Goal: Task Accomplishment & Management: Manage account settings

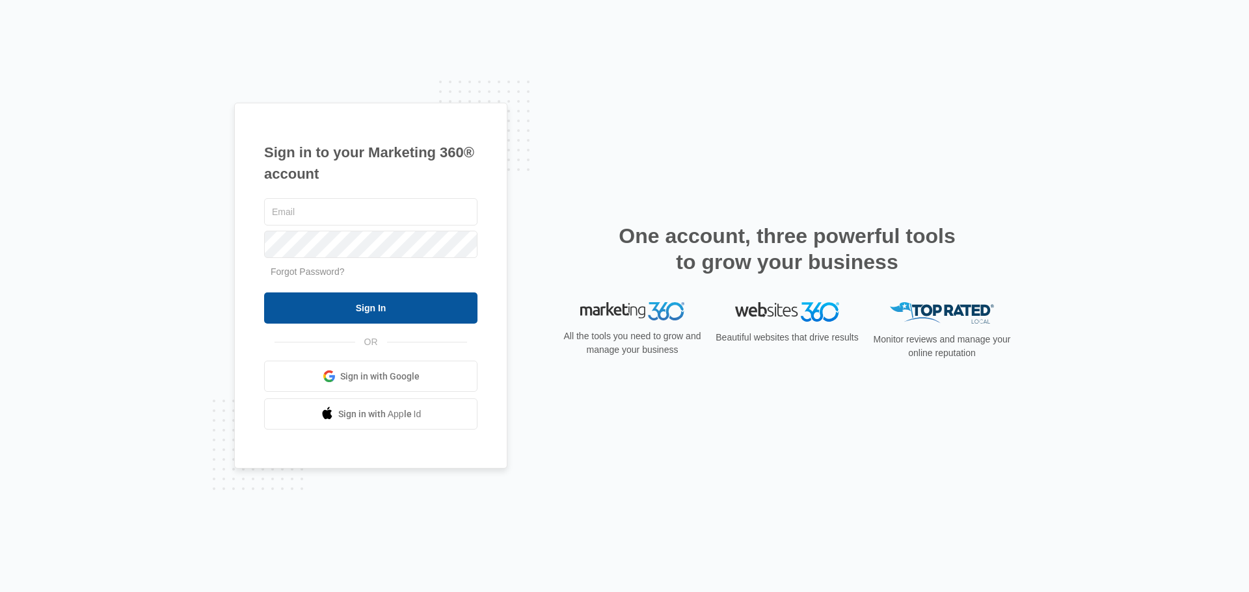
type input "[PERSON_NAME][EMAIL_ADDRESS][PERSON_NAME][DOMAIN_NAME]"
click at [352, 319] on input "Sign In" at bounding box center [370, 308] width 213 height 31
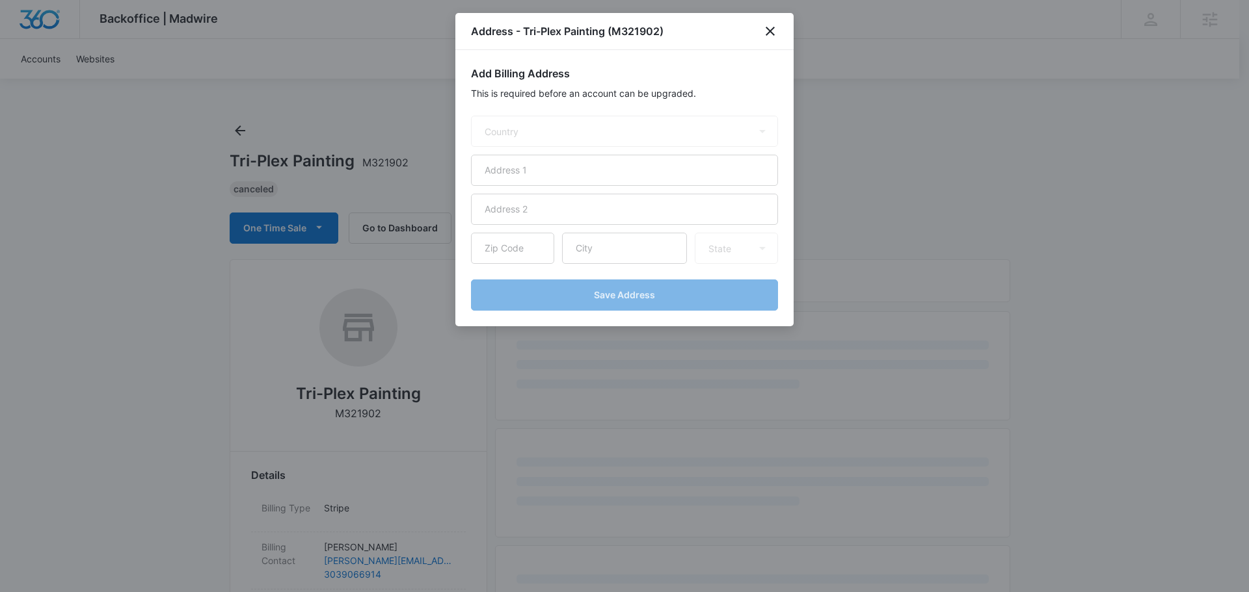
select select "US"
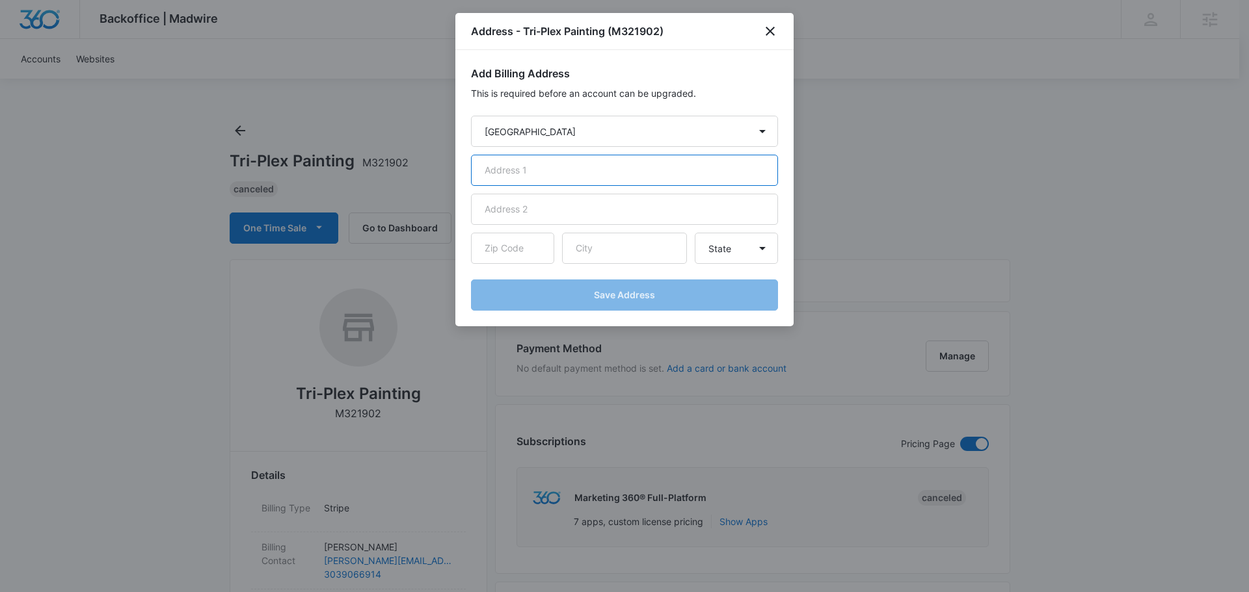
click at [549, 165] on input "text" at bounding box center [624, 170] width 307 height 31
paste input "[STREET_ADDRESS][PERSON_NAME]"
type input "[STREET_ADDRESS][PERSON_NAME]"
click at [514, 245] on input "text" at bounding box center [512, 248] width 83 height 31
paste input "Littleton"
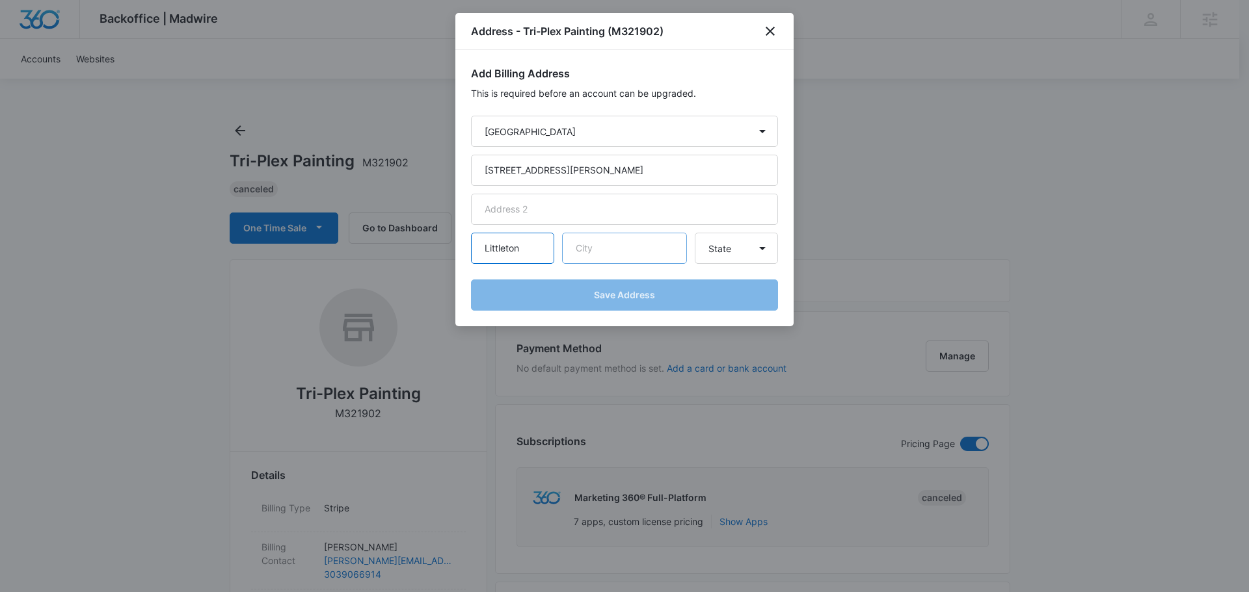
type input "Littleton"
click at [611, 249] on input "text" at bounding box center [624, 248] width 125 height 31
type input "[US_STATE]"
drag, startPoint x: 666, startPoint y: 258, endPoint x: 529, endPoint y: 255, distance: 137.2
click at [529, 255] on div "[GEOGRAPHIC_DATA] [US_STATE] State [US_STATE] [US_STATE] [US_STATE] [US_STATE] …" at bounding box center [624, 248] width 307 height 31
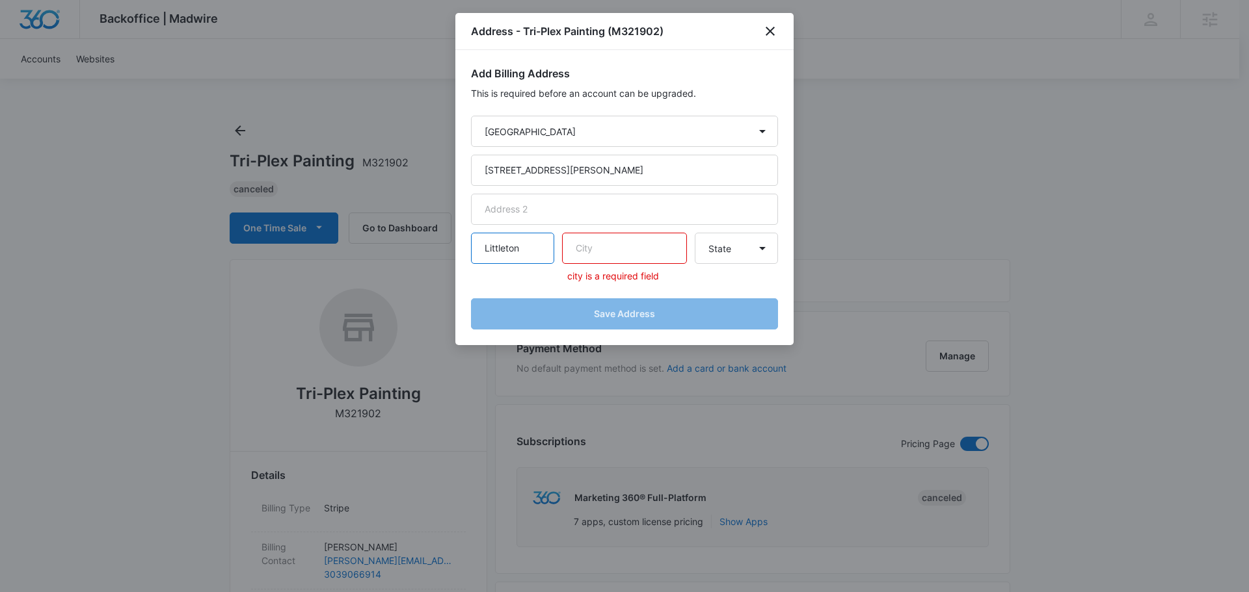
drag, startPoint x: 529, startPoint y: 255, endPoint x: 357, endPoint y: 258, distance: 171.7
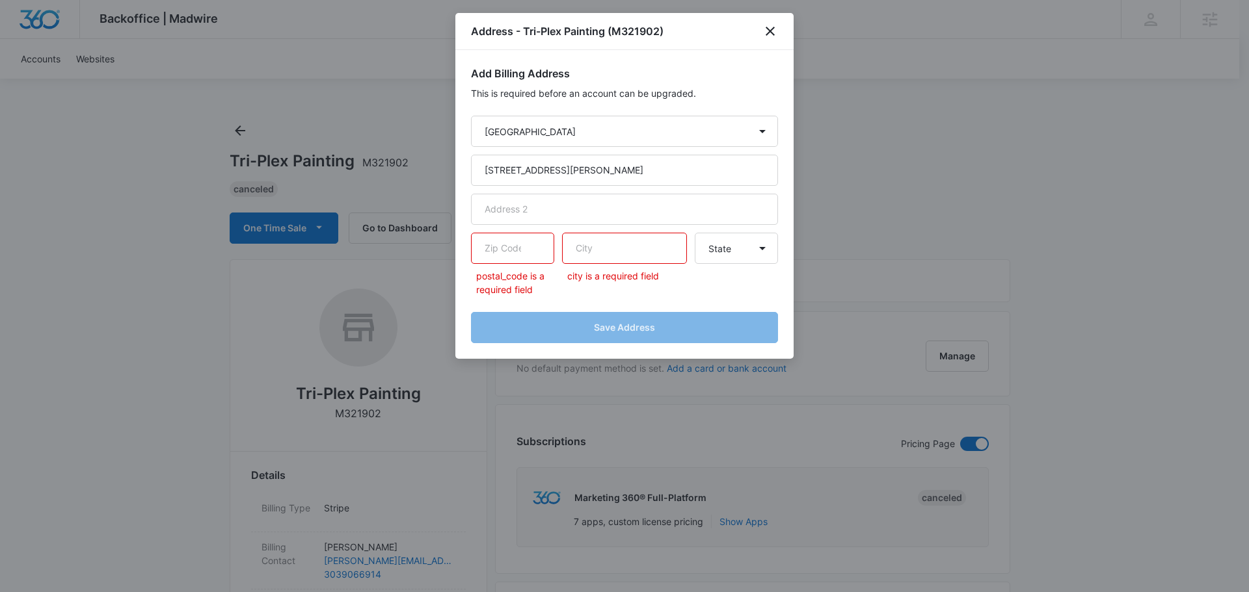
click at [621, 246] on input "text" at bounding box center [624, 248] width 125 height 31
paste input "Littleton"
type input "Littleton"
click at [499, 245] on input "text" at bounding box center [512, 248] width 83 height 31
click at [500, 245] on input "text" at bounding box center [512, 248] width 83 height 31
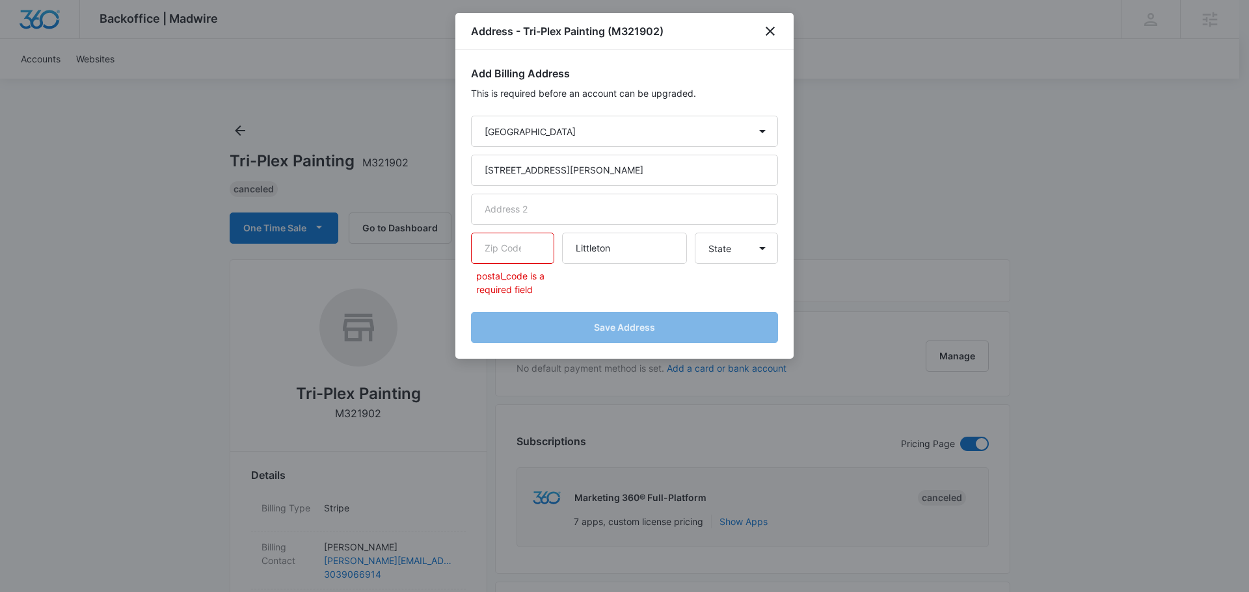
paste input "80127"
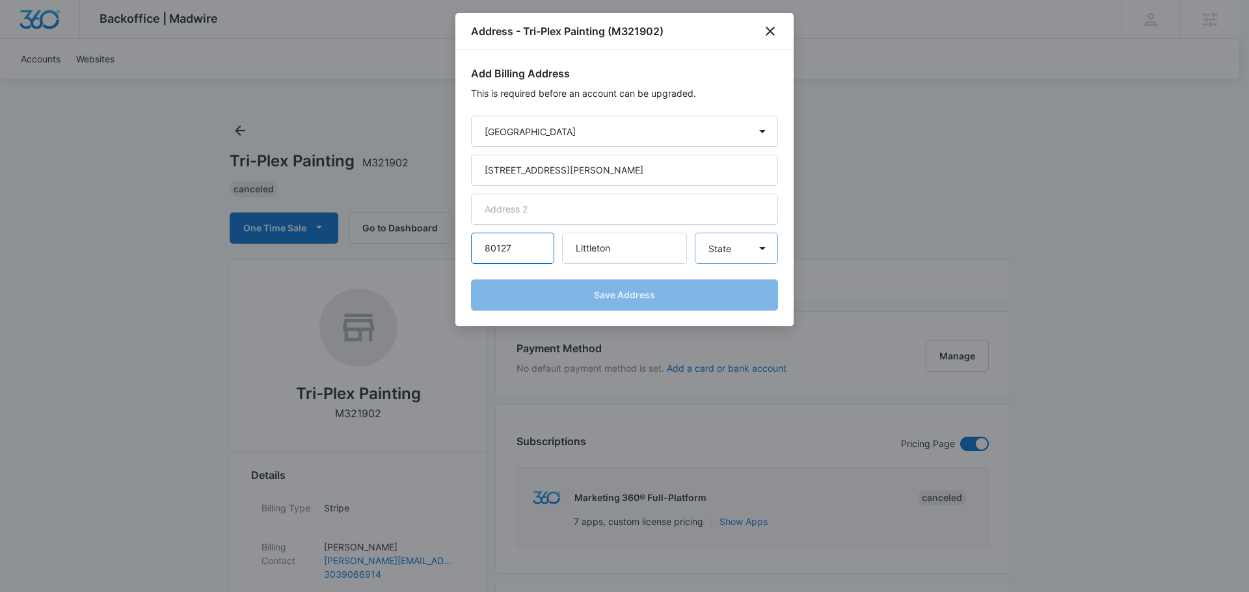
type input "80127"
click at [739, 245] on select "State [US_STATE] [US_STATE] [US_STATE] [US_STATE] [US_STATE] [US_STATE] [US_STA…" at bounding box center [735, 248] width 83 height 31
select select "CO"
click at [694, 233] on select "State [US_STATE] [US_STATE] [US_STATE] [US_STATE] [US_STATE] [US_STATE] [US_STA…" at bounding box center [735, 248] width 83 height 31
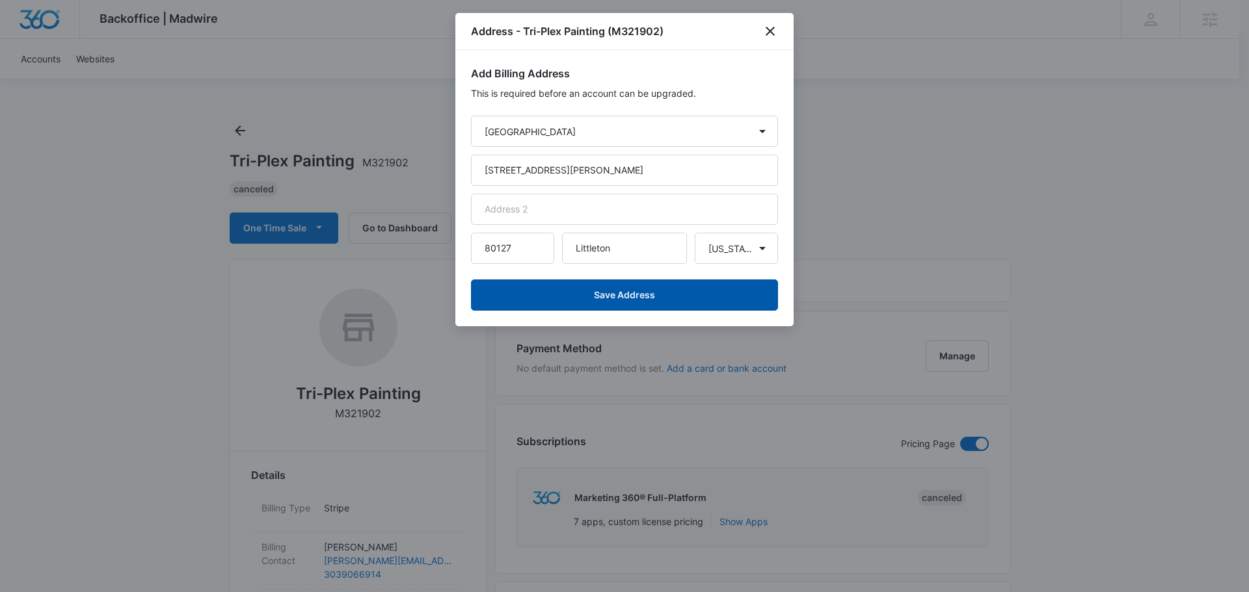
click at [636, 308] on button "Save Address" at bounding box center [624, 295] width 307 height 31
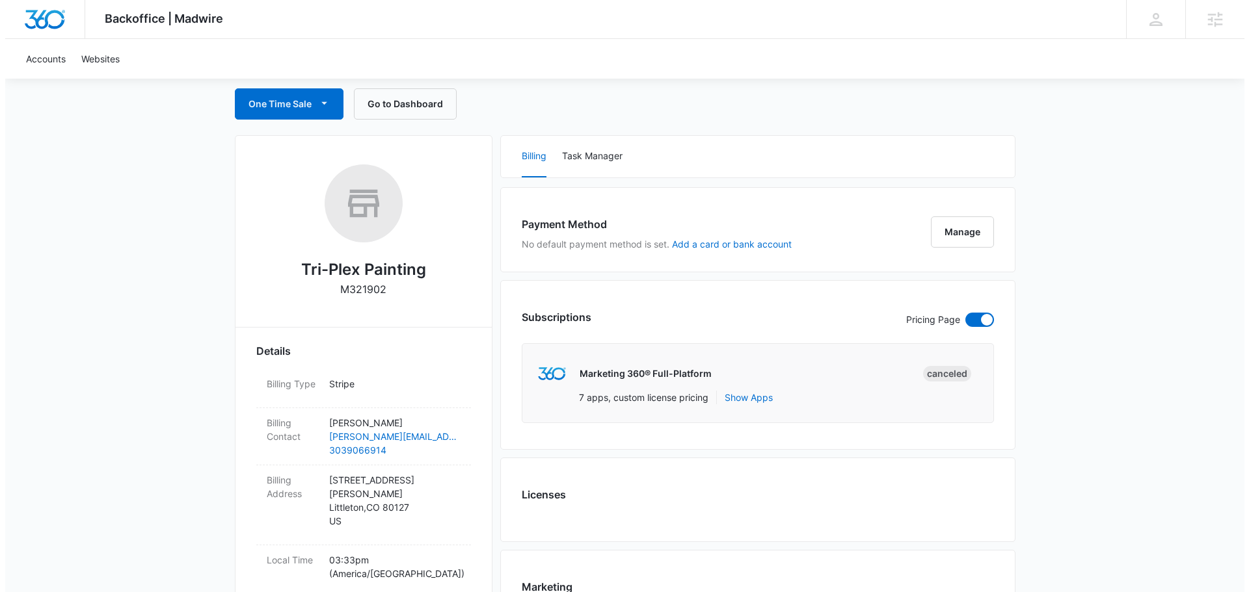
scroll to position [130, 0]
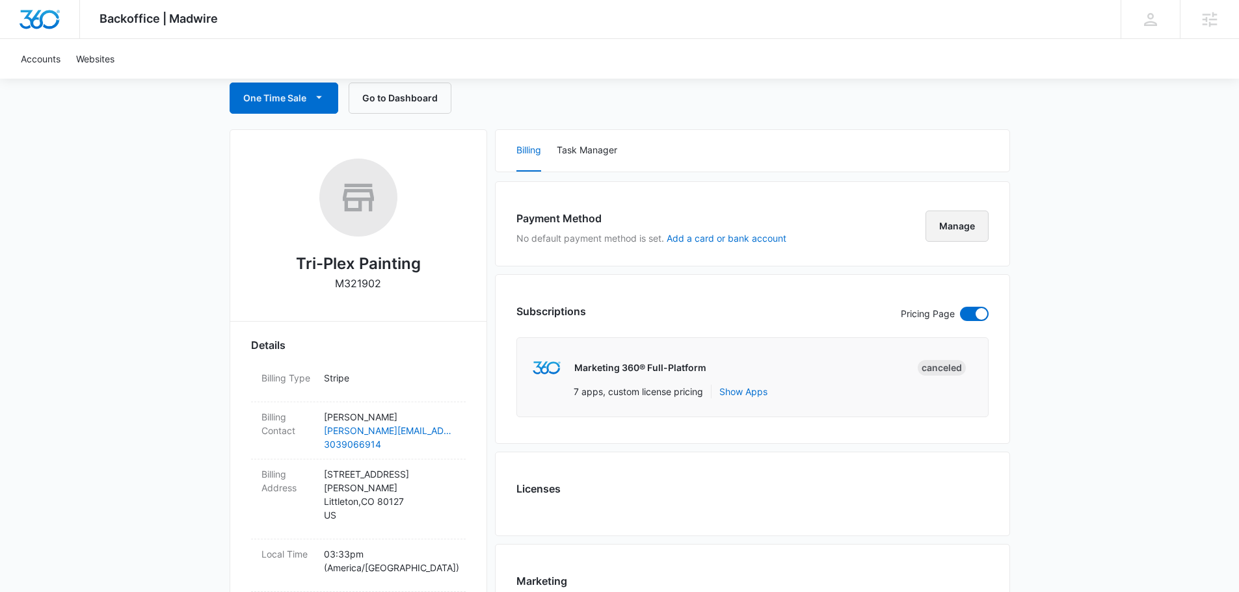
click at [937, 232] on button "Manage" at bounding box center [956, 226] width 63 height 31
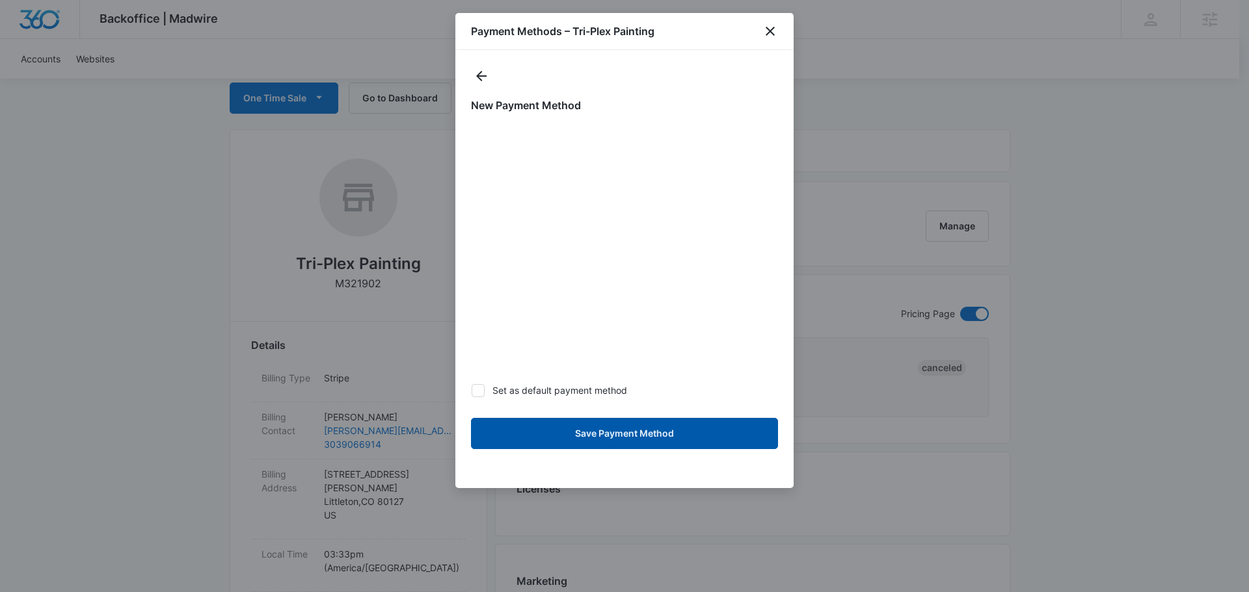
click at [655, 432] on button "Save Payment Method" at bounding box center [624, 433] width 307 height 31
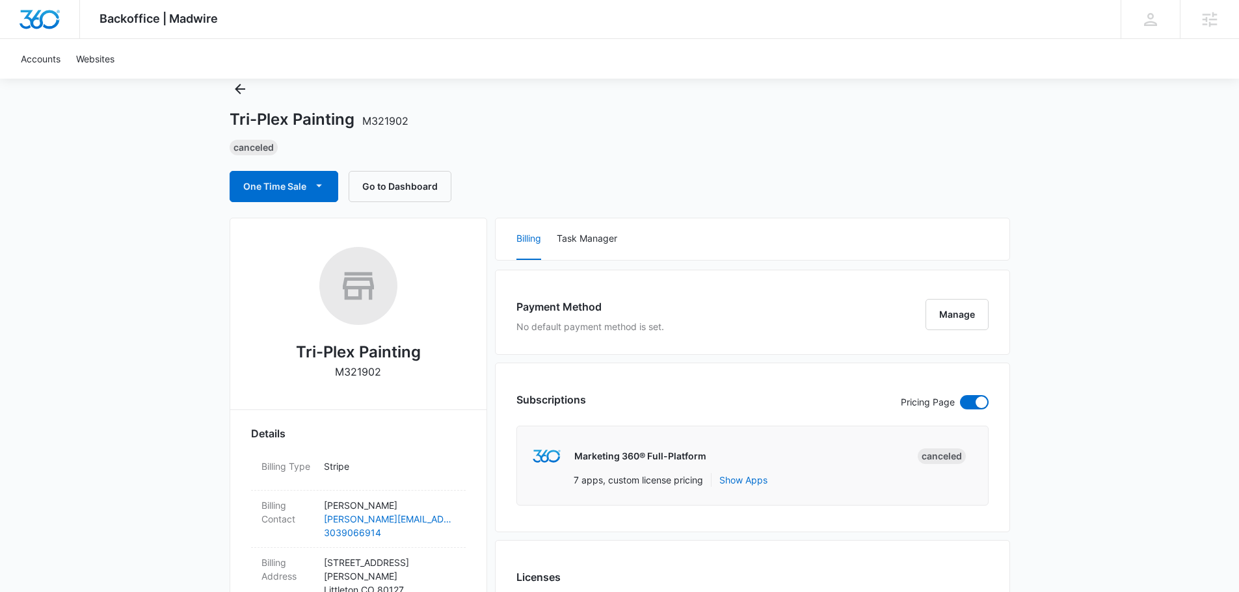
scroll to position [28, 0]
